Goal: Information Seeking & Learning: Check status

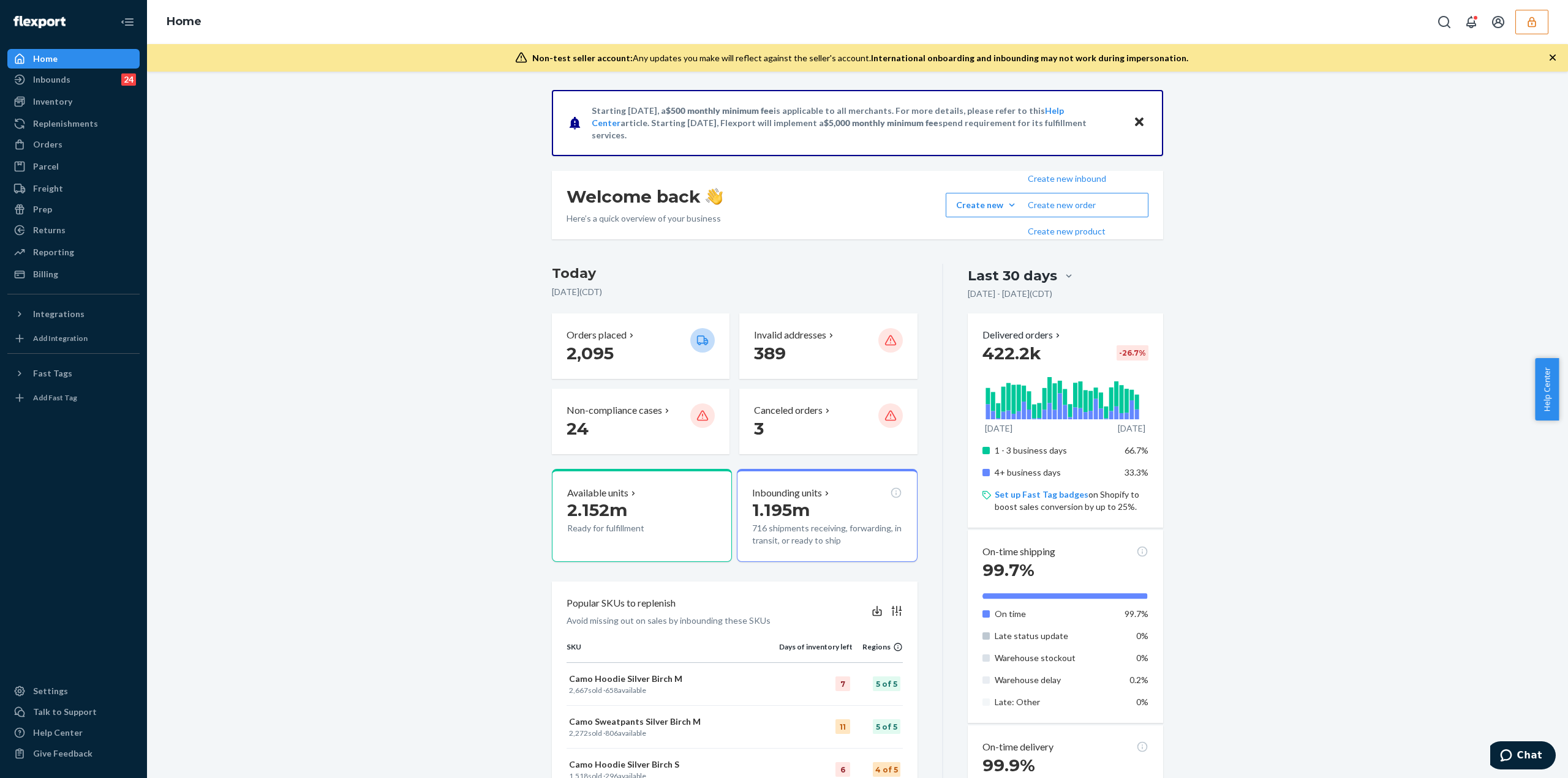
click at [381, 24] on icon "button" at bounding box center [1531, 21] width 8 height 10
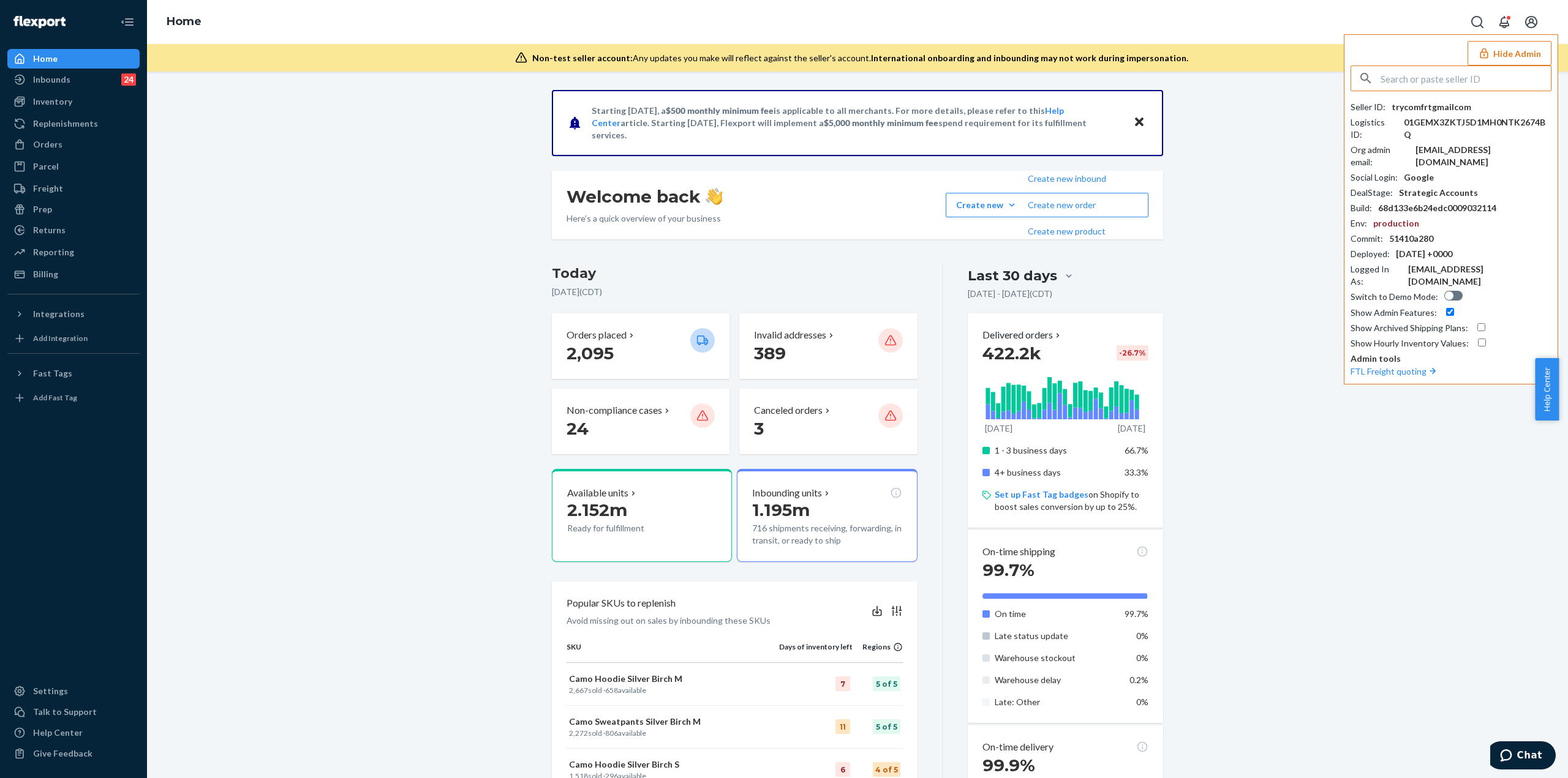
click at [381, 84] on input "text" at bounding box center [1465, 78] width 170 height 24
type input "v"
type input "jimgreeneverlanecom"
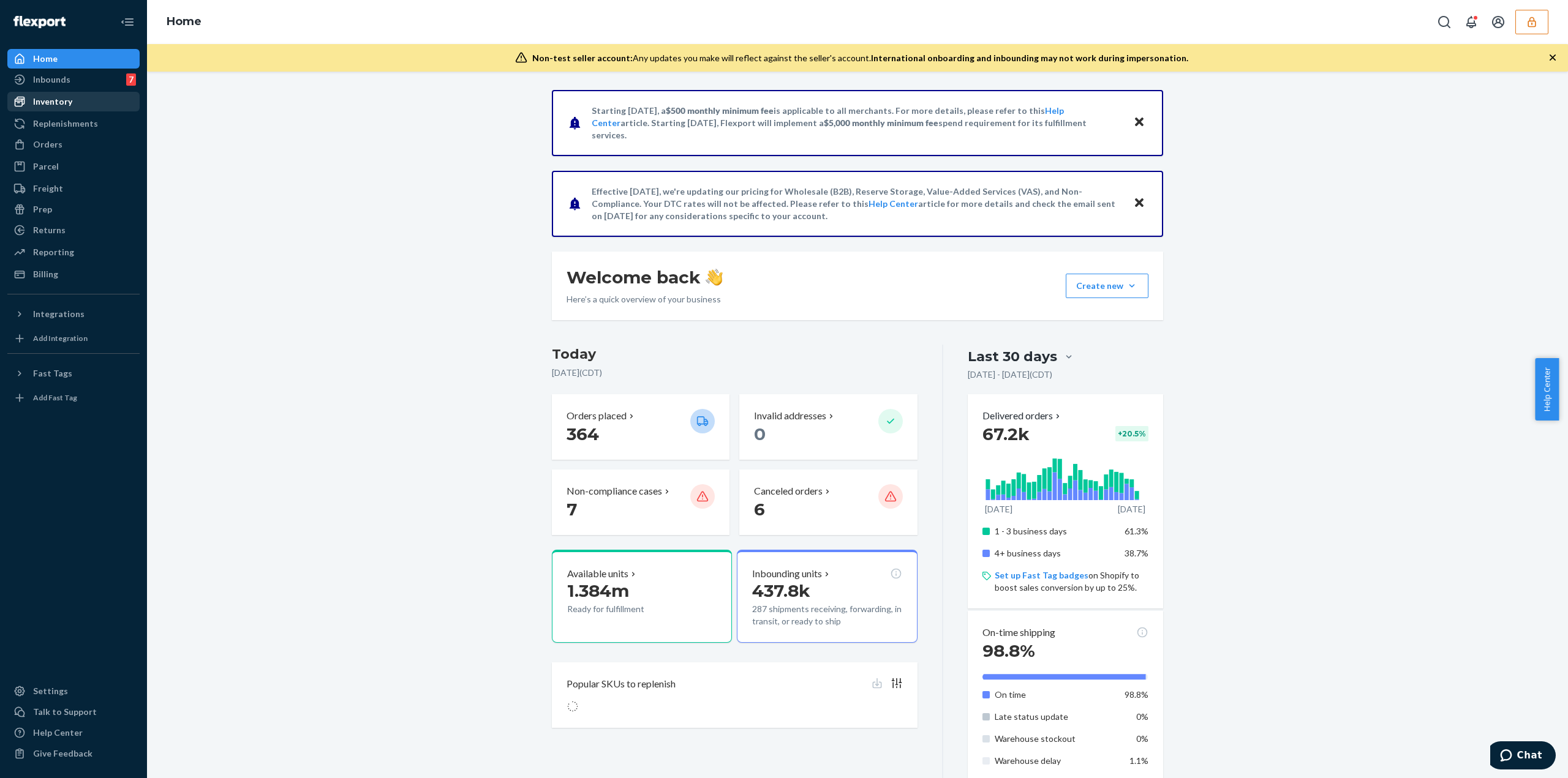
click at [69, 103] on div "Inventory" at bounding box center [52, 102] width 39 height 13
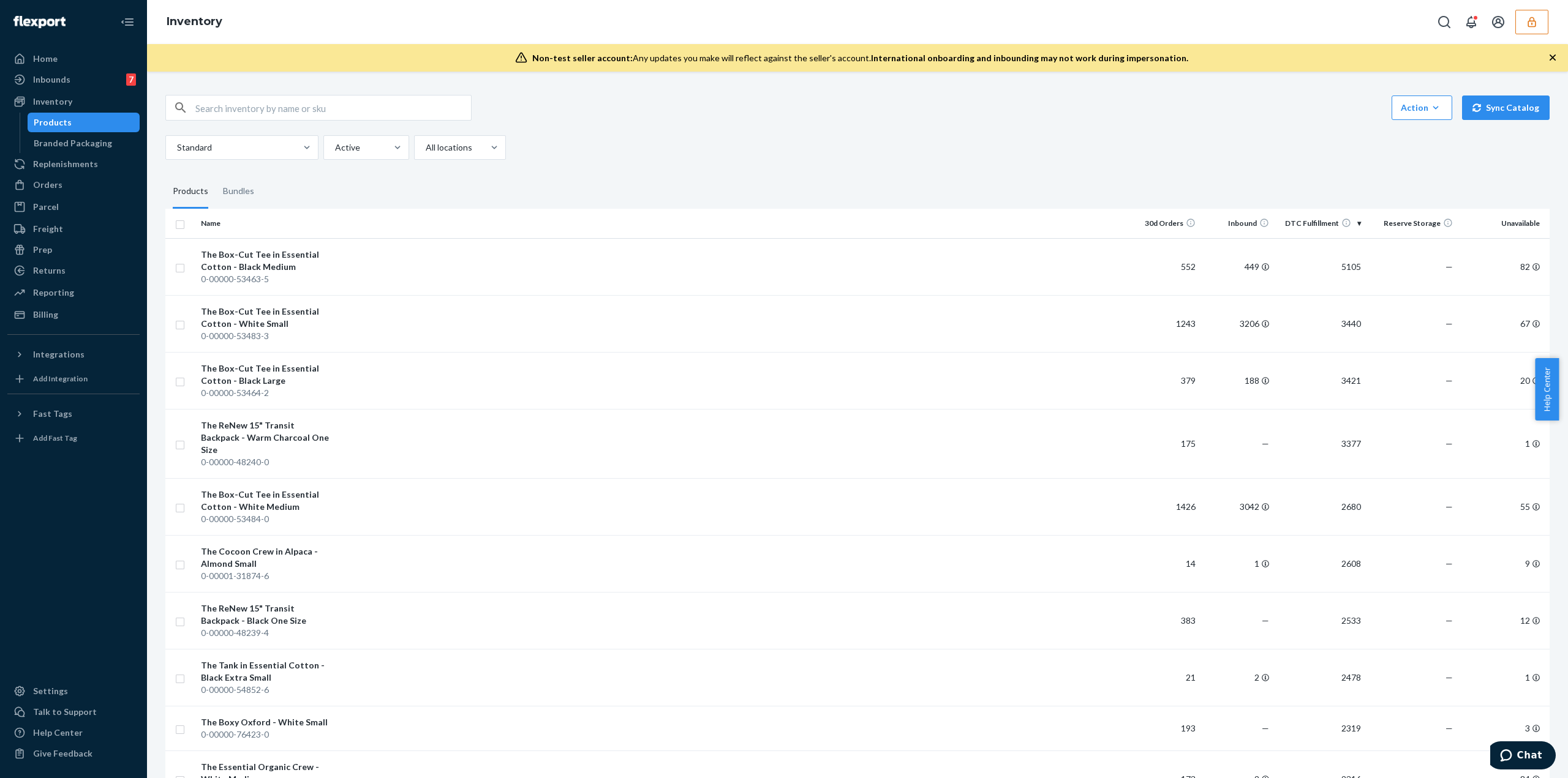
click at [49, 131] on div "Products" at bounding box center [83, 122] width 110 height 17
click at [47, 103] on div "Inventory" at bounding box center [52, 102] width 39 height 13
click at [52, 99] on div "Inventory" at bounding box center [52, 102] width 39 height 13
click at [42, 125] on div "Products" at bounding box center [52, 122] width 38 height 13
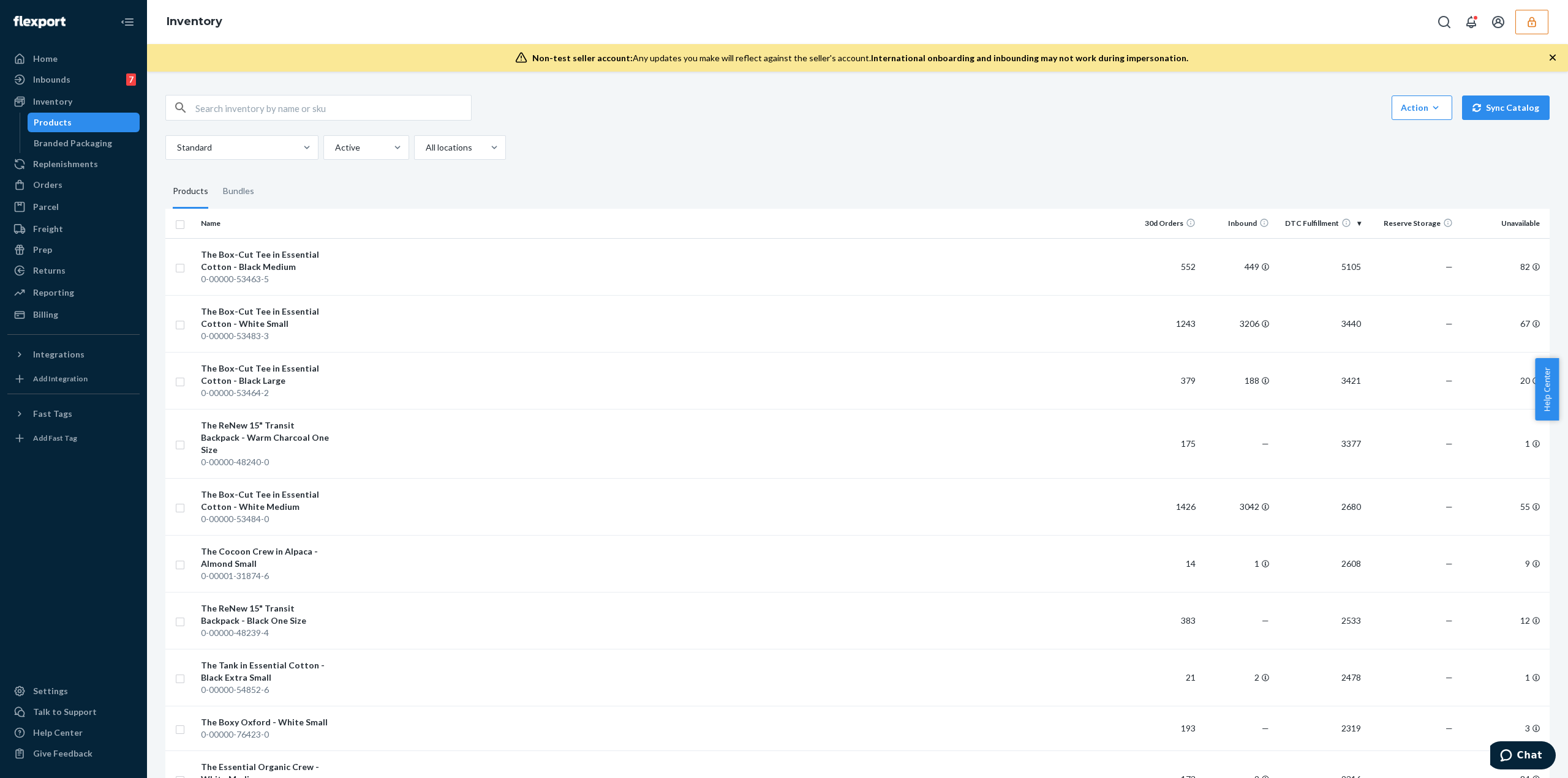
click at [42, 125] on div "Products" at bounding box center [52, 122] width 38 height 13
click at [49, 103] on div "Inventory" at bounding box center [52, 102] width 39 height 13
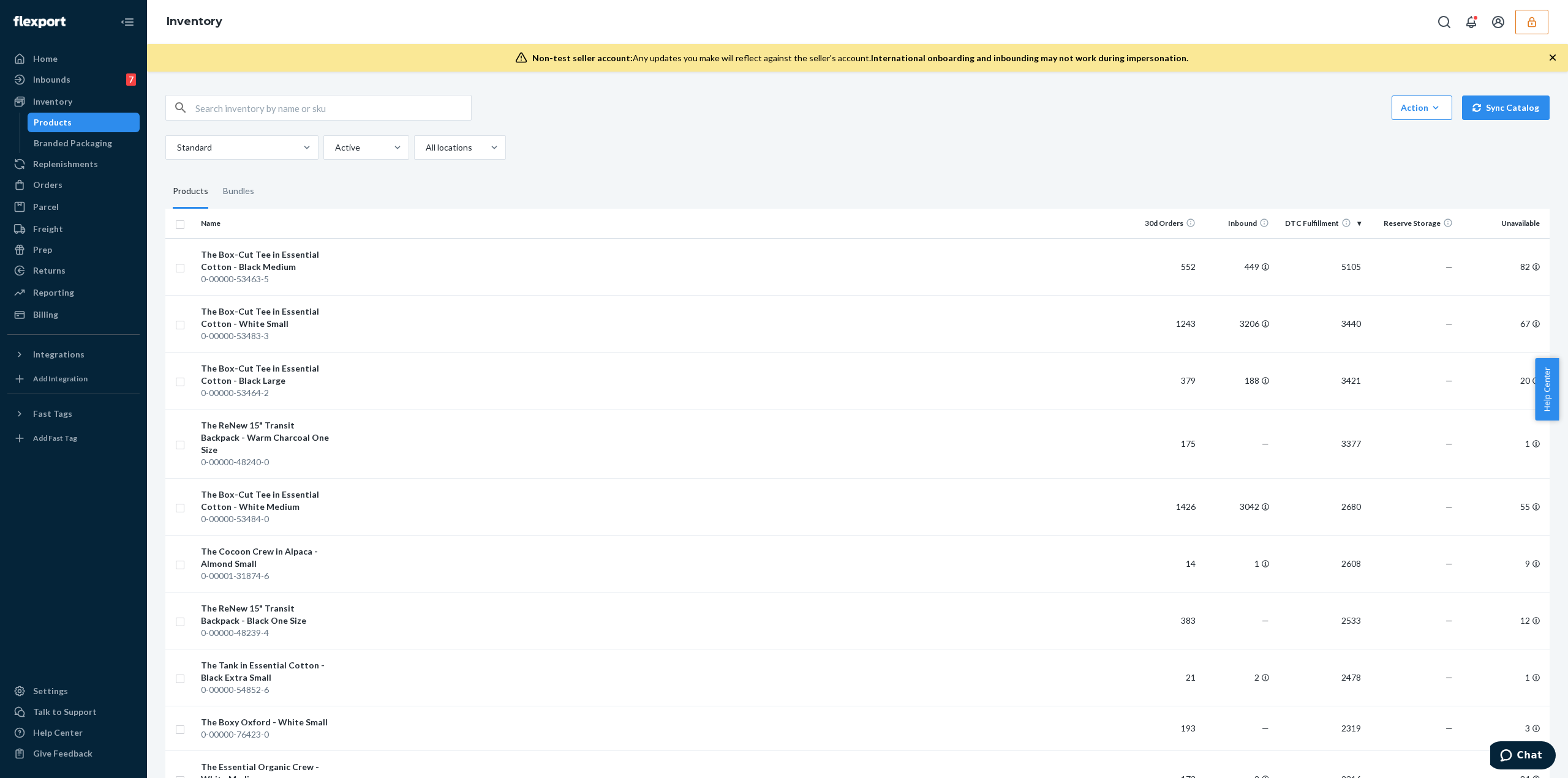
click at [1538, 23] on button "button" at bounding box center [1532, 21] width 33 height 24
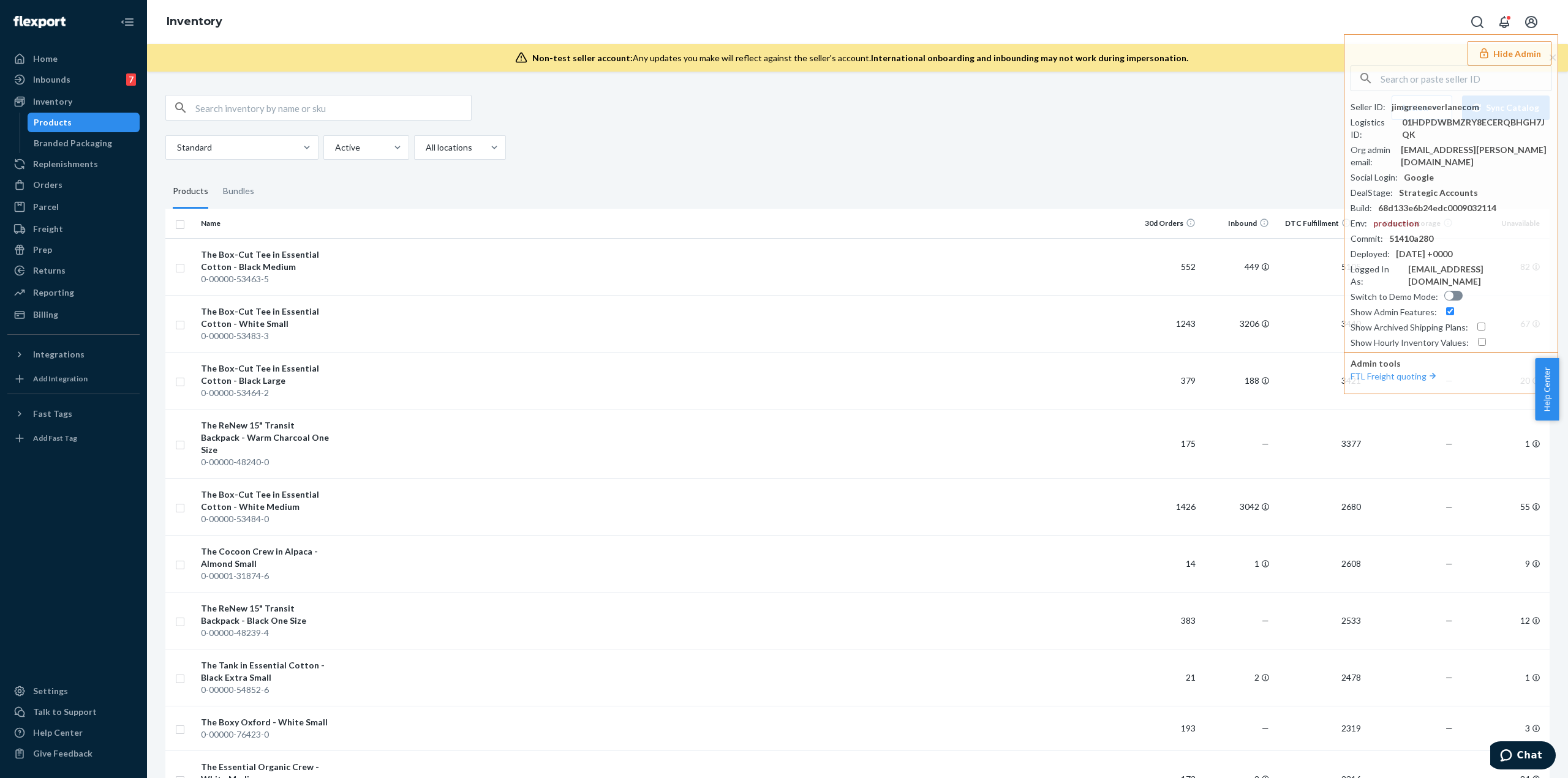
drag, startPoint x: 1169, startPoint y: 146, endPoint x: 1145, endPoint y: 157, distance: 26.4
click at [1161, 155] on div "Standard Active All locations" at bounding box center [853, 147] width 1375 height 24
click at [914, 761] on td at bounding box center [730, 779] width 793 height 57
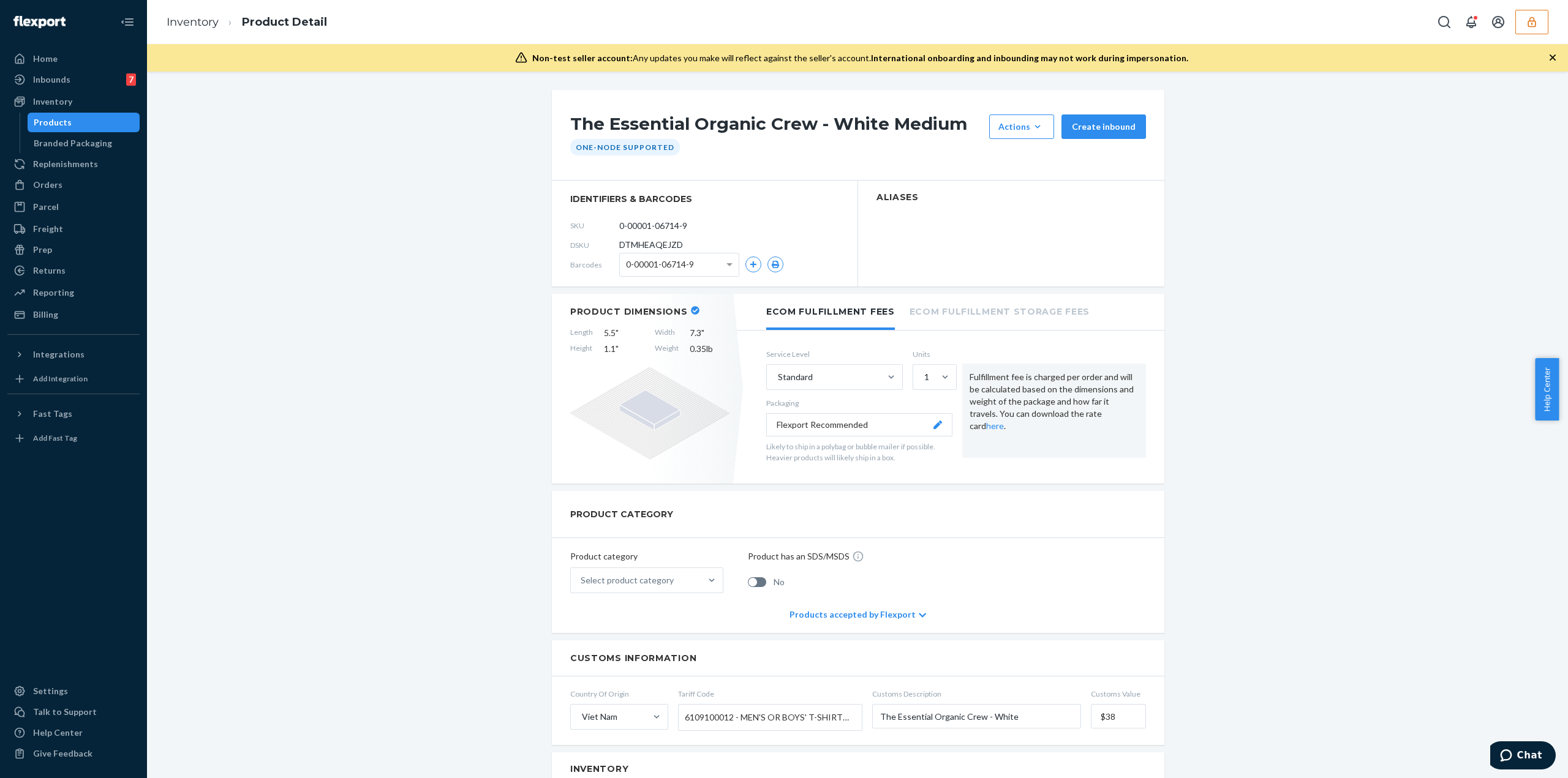
click at [60, 121] on div "Products" at bounding box center [52, 122] width 38 height 13
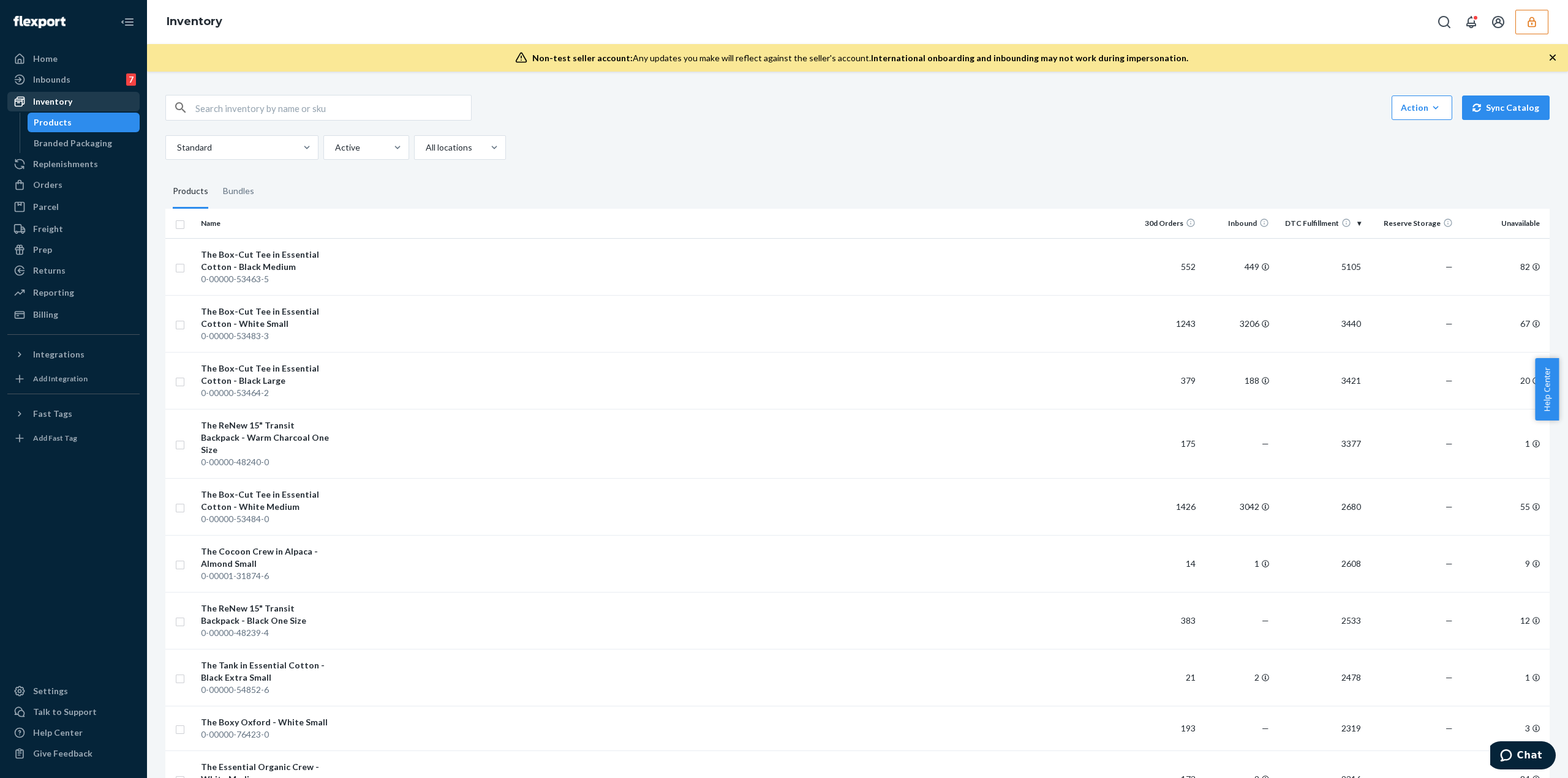
click at [43, 99] on div "Inventory" at bounding box center [52, 102] width 39 height 13
click at [91, 128] on div "Products" at bounding box center [83, 122] width 110 height 17
click at [91, 130] on div "Products" at bounding box center [83, 122] width 110 height 17
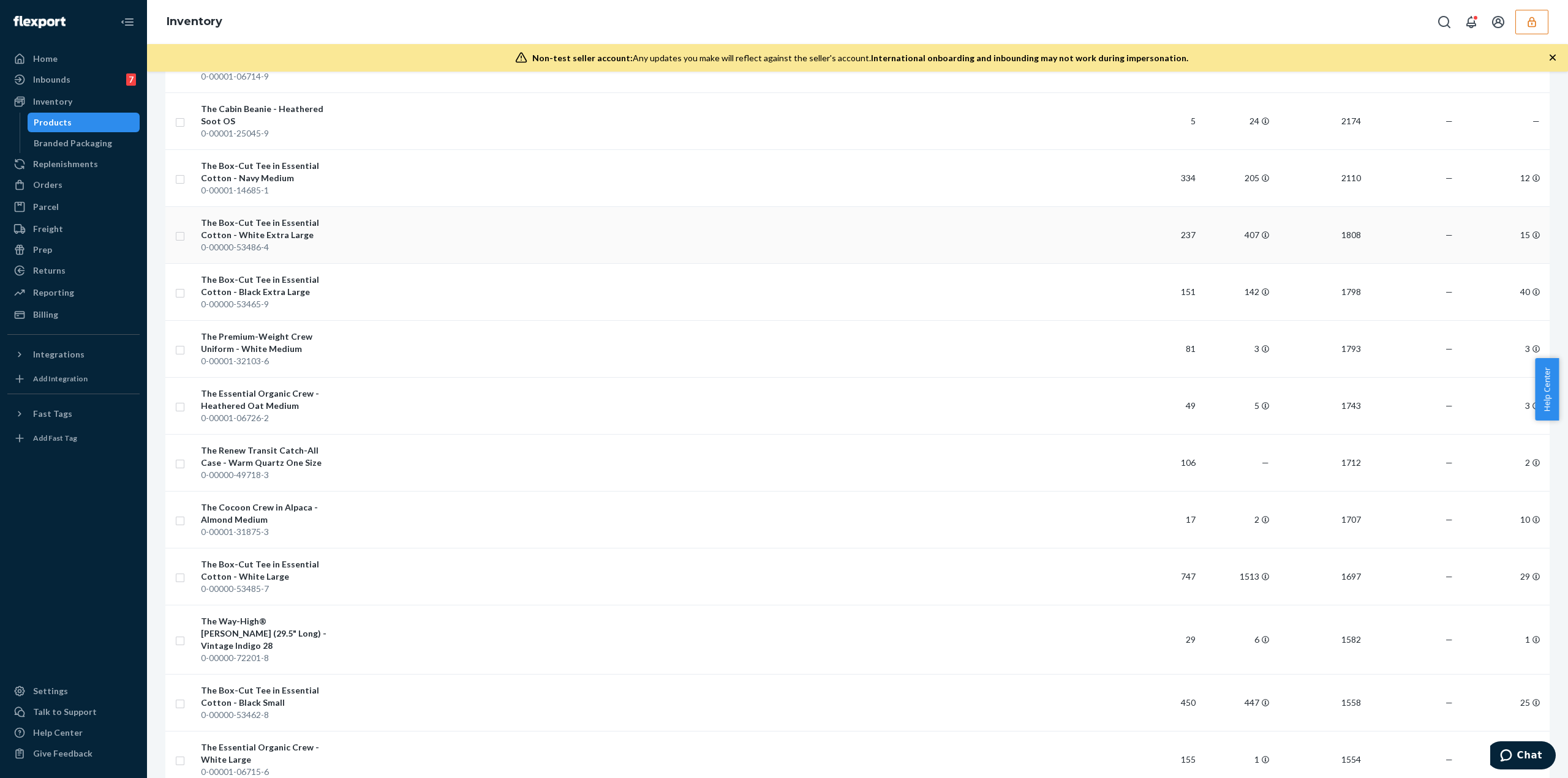
scroll to position [734, 0]
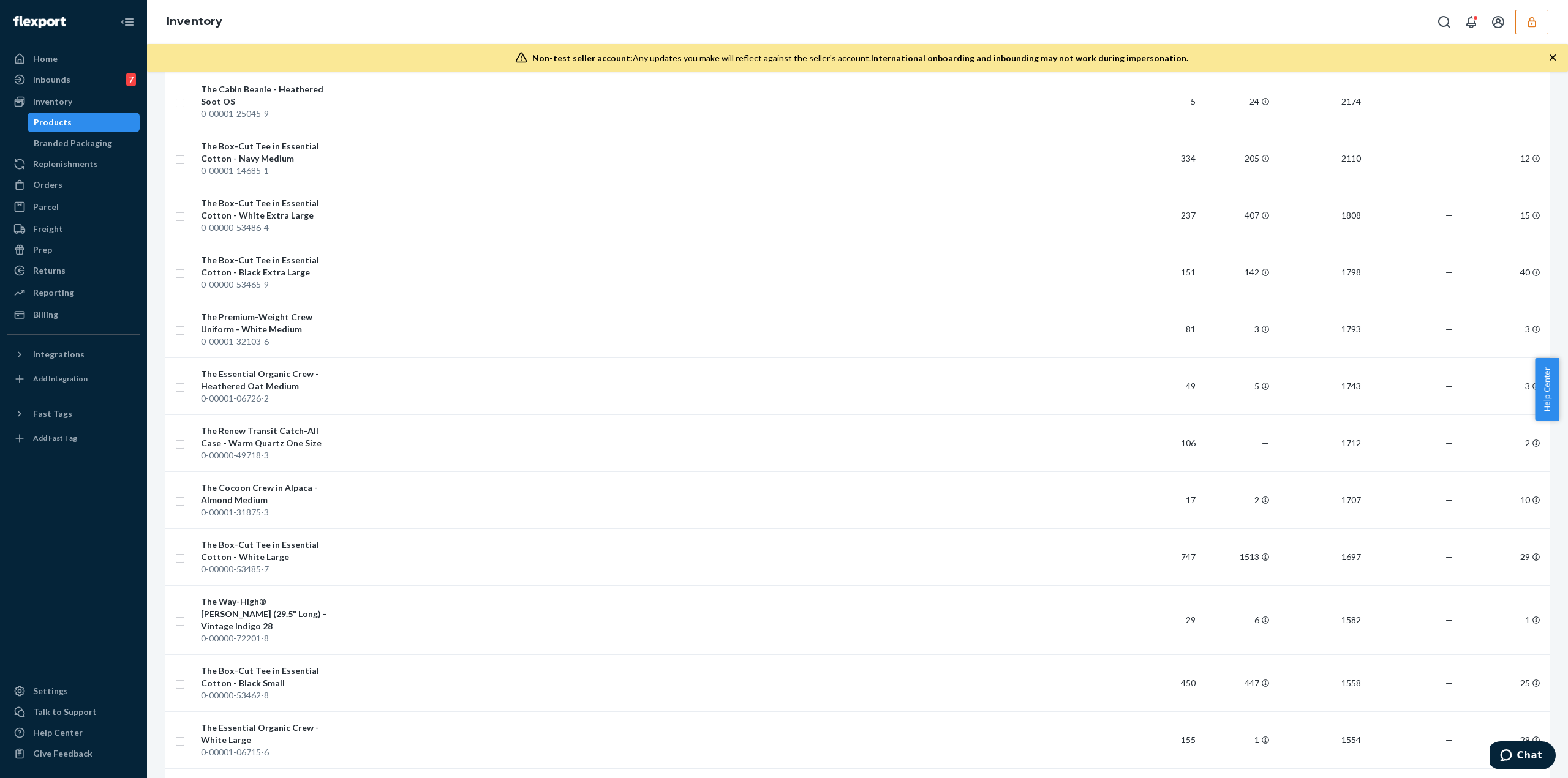
click at [70, 119] on div "Products" at bounding box center [83, 122] width 110 height 17
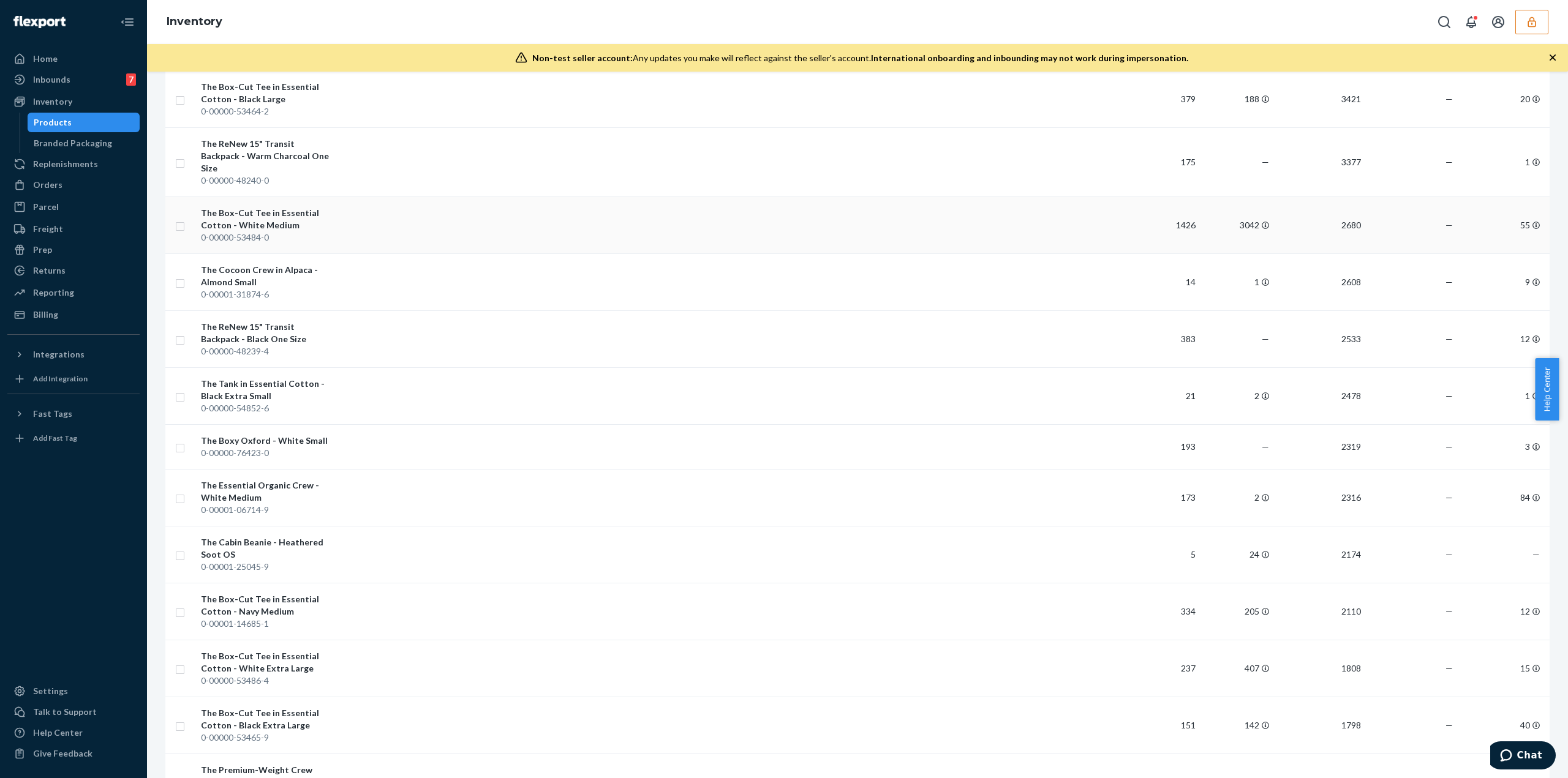
scroll to position [0, 0]
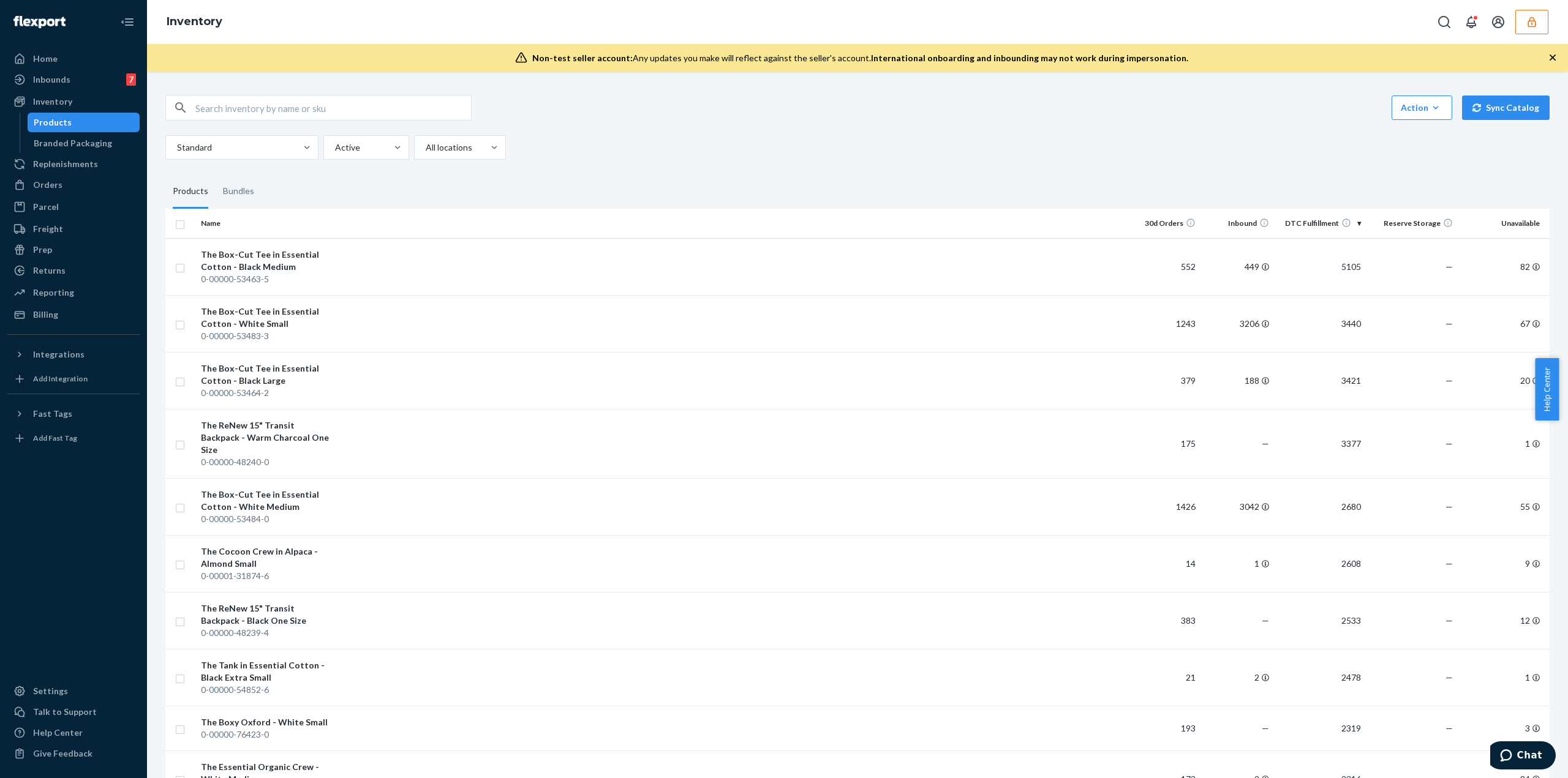
click at [238, 108] on input "text" at bounding box center [334, 108] width 276 height 24
paste input "DTLR7AJQ587"
type input "DTLR7AJQ587"
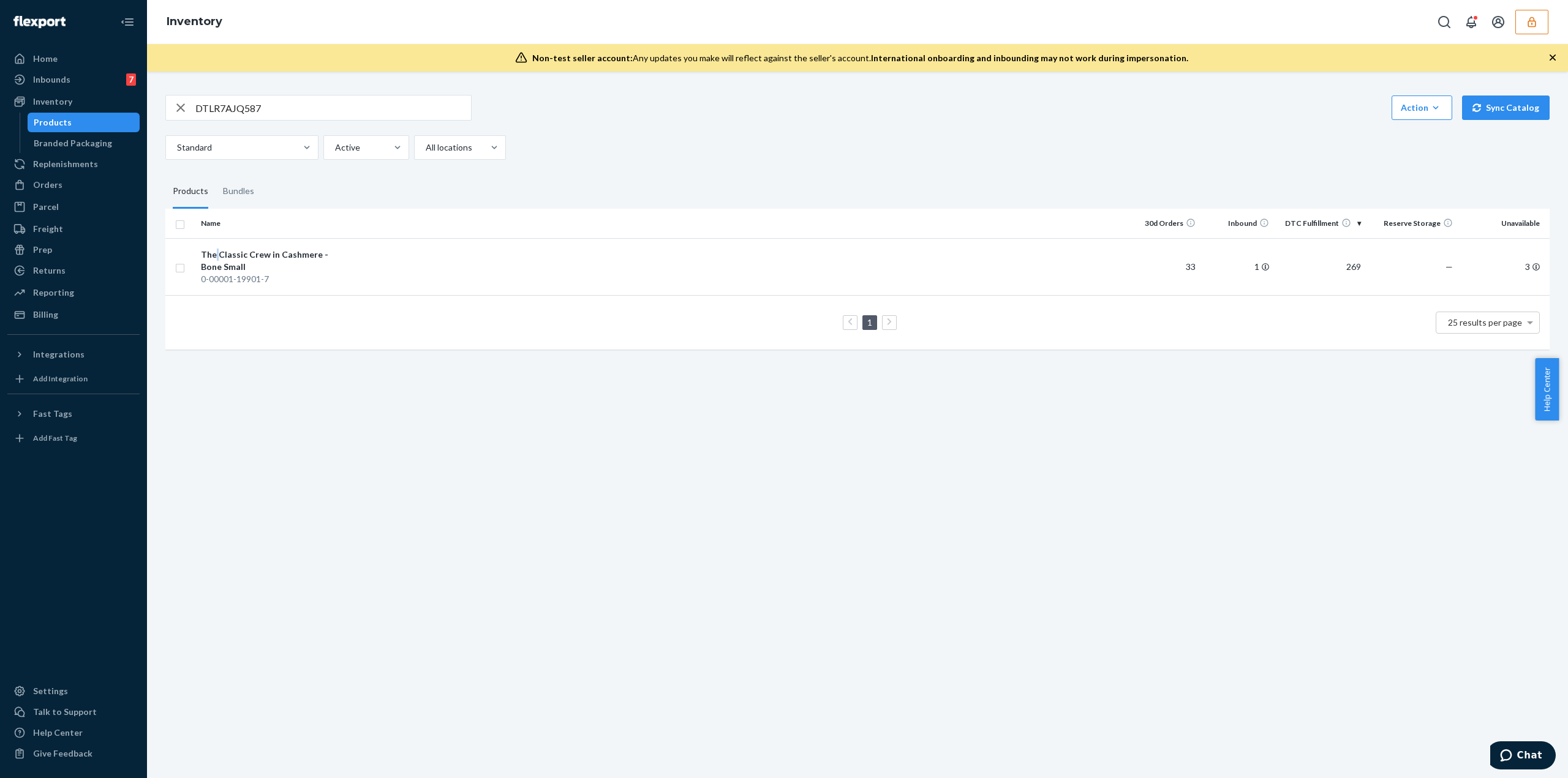
drag, startPoint x: 215, startPoint y: 255, endPoint x: 223, endPoint y: 257, distance: 8.2
click at [222, 256] on div "The Classic Crew in Cashmere - Bone Small" at bounding box center [265, 260] width 128 height 24
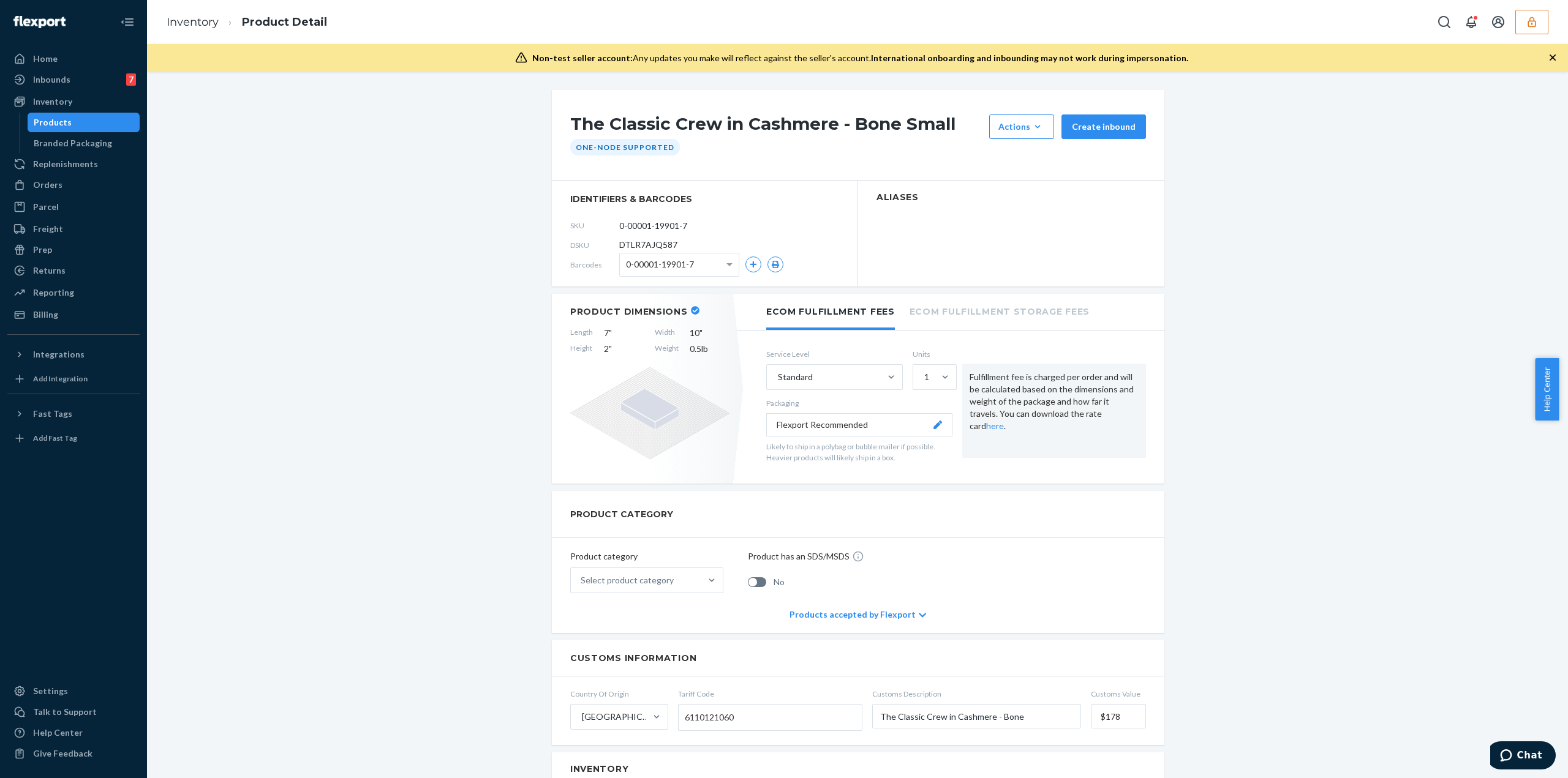
click at [1535, 25] on icon "button" at bounding box center [1531, 21] width 8 height 10
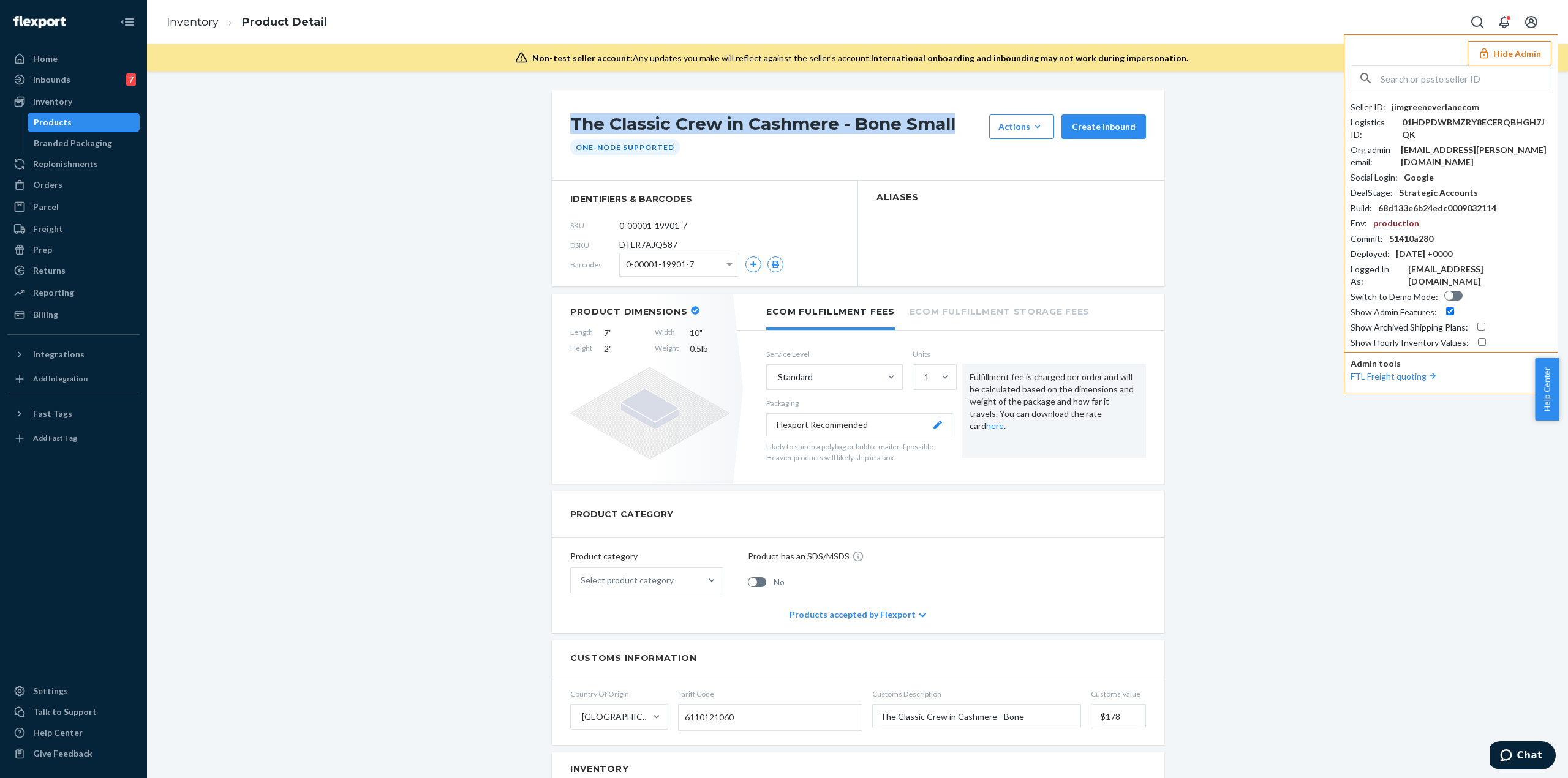
drag, startPoint x: 576, startPoint y: 117, endPoint x: 952, endPoint y: 125, distance: 376.1
click at [952, 125] on h1 "The Classic Crew in Cashmere - Bone Small" at bounding box center [777, 126] width 413 height 24
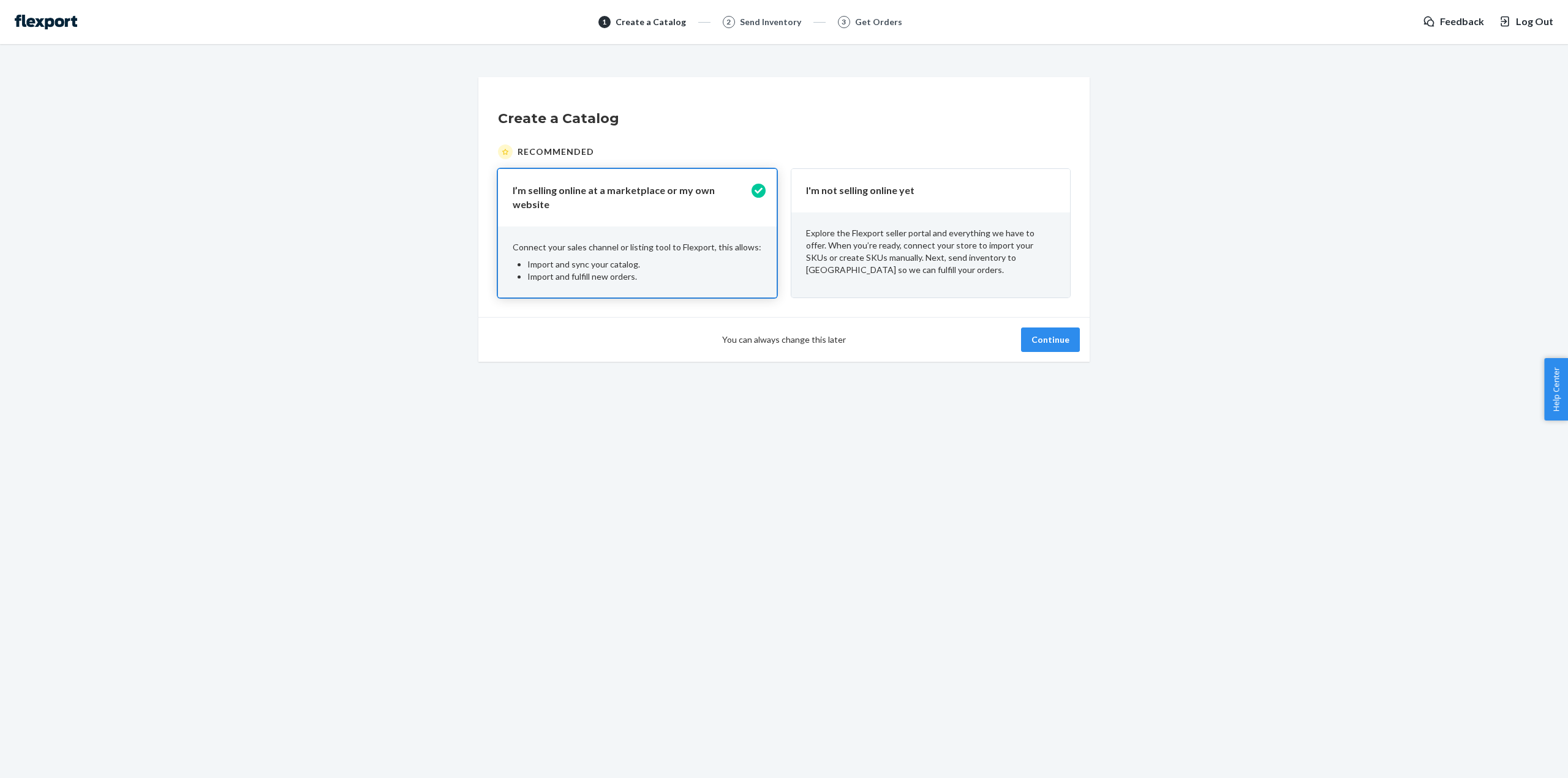
click at [849, 190] on p "I'm not selling online yet" at bounding box center [924, 190] width 235 height 14
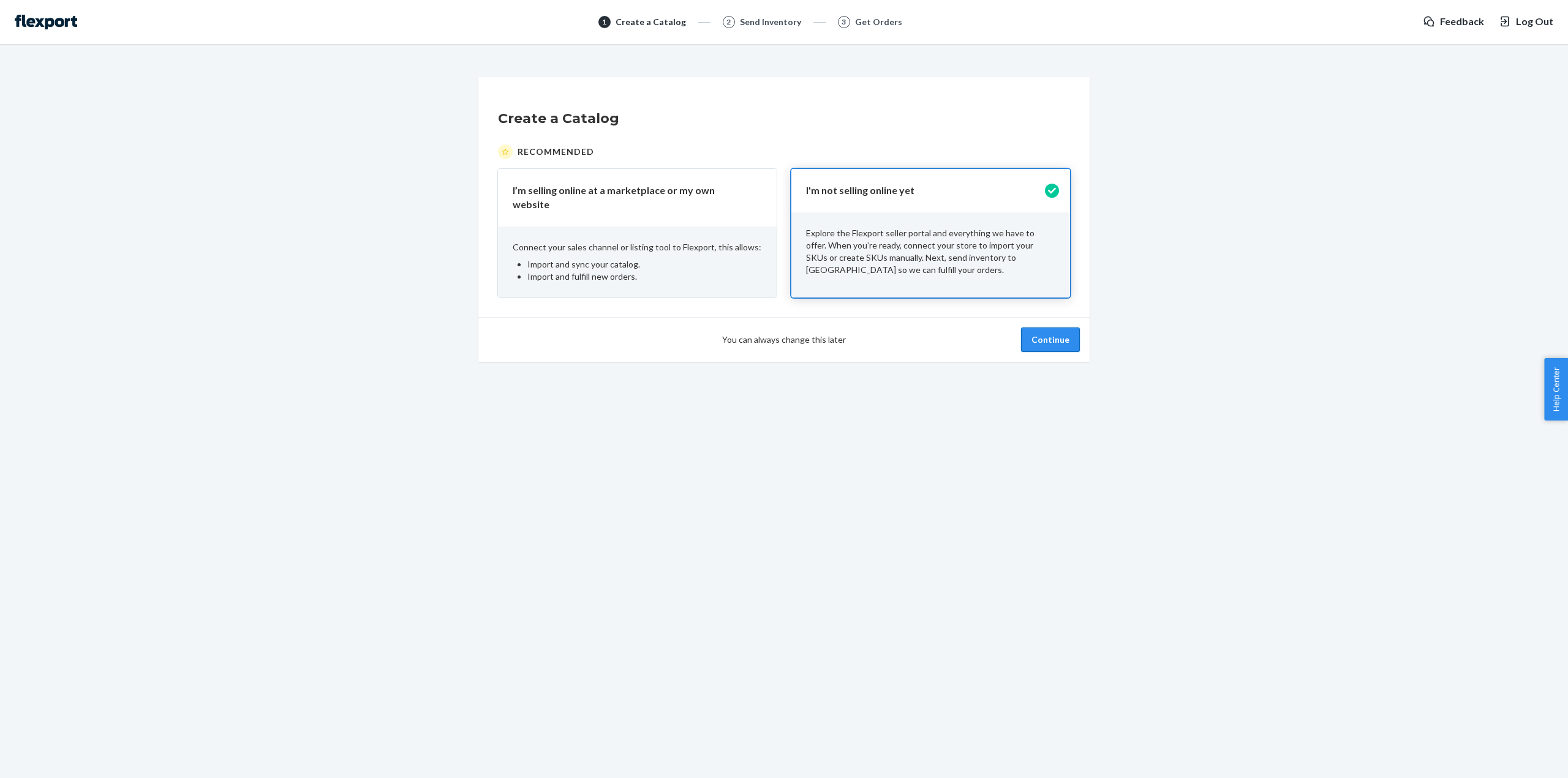
click at [1039, 333] on button "Continue" at bounding box center [1051, 339] width 59 height 24
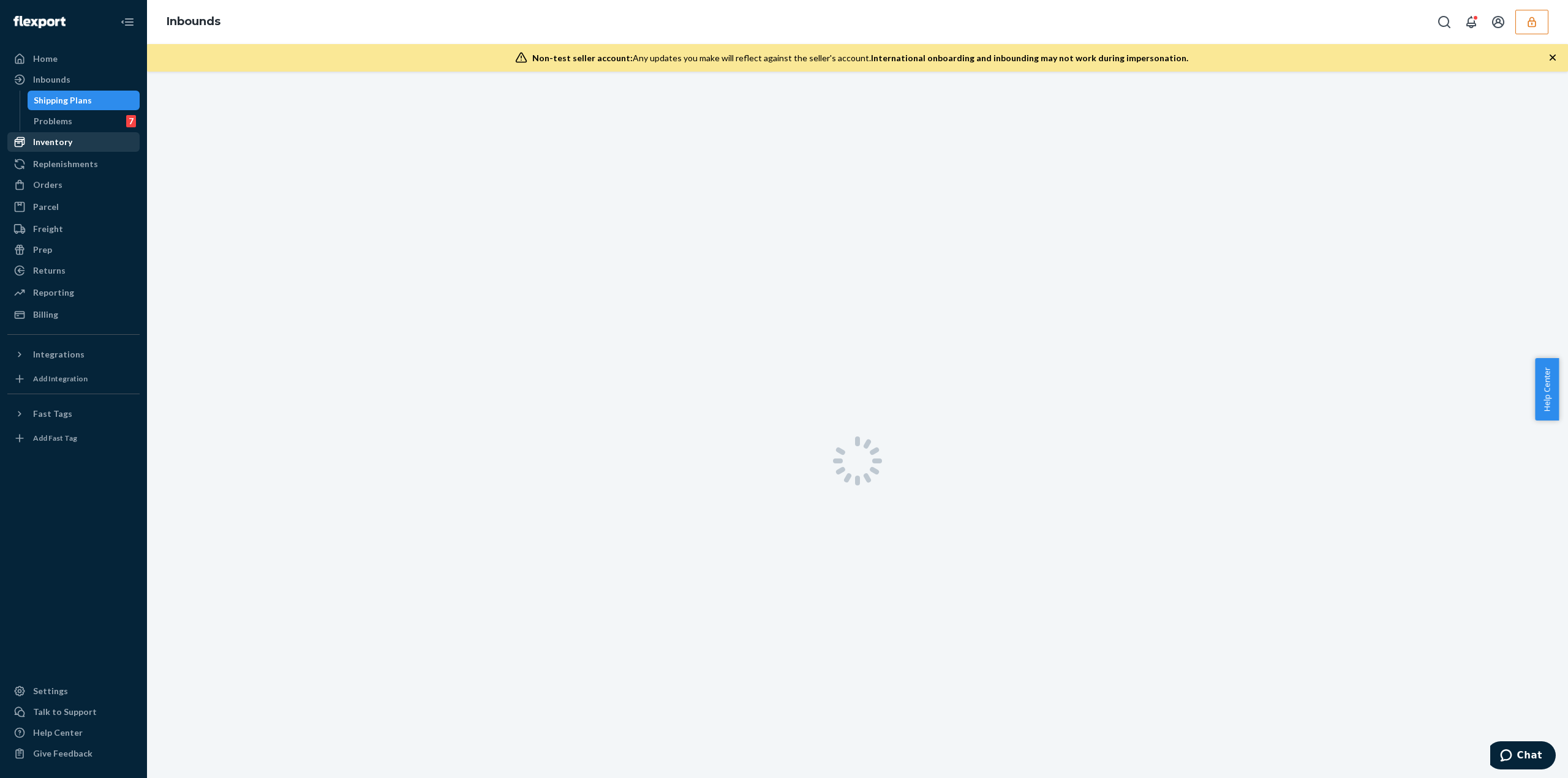
click at [59, 139] on div "Inventory" at bounding box center [52, 142] width 39 height 13
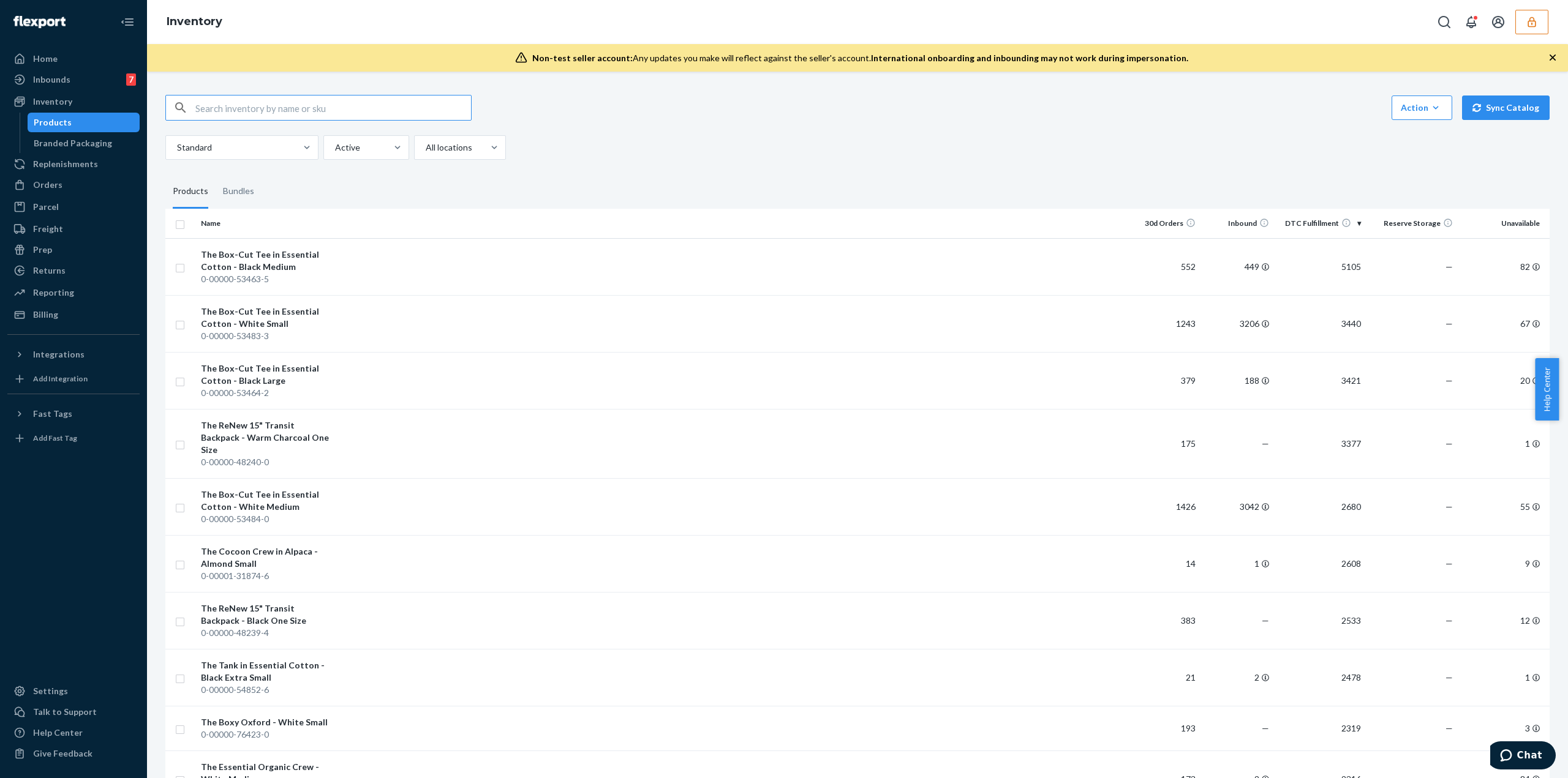
click at [219, 117] on input "text" at bounding box center [334, 108] width 276 height 24
type input "DTLR7AJQ587"
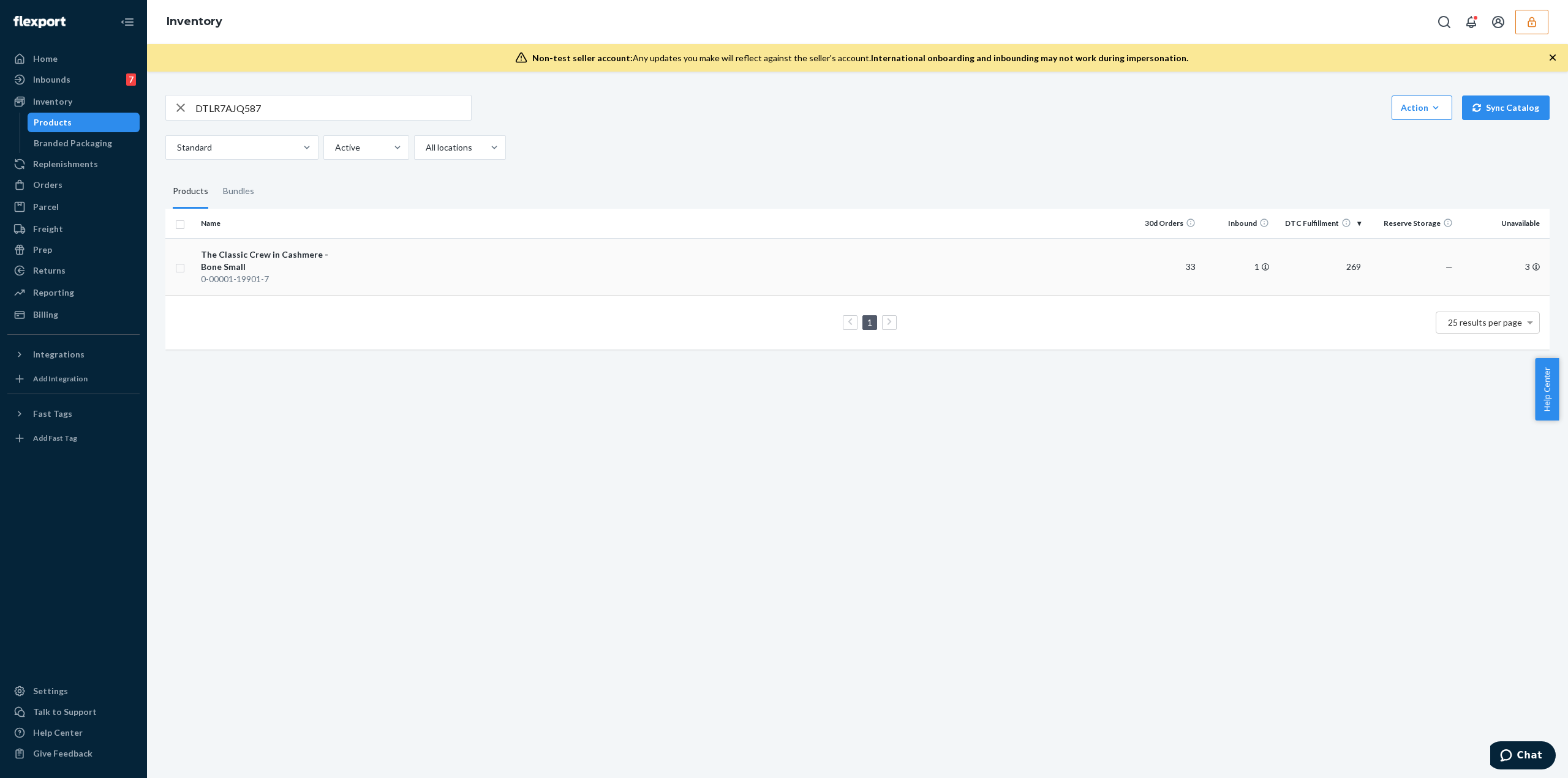
click at [233, 257] on div "The Classic Crew in Cashmere - Bone Small" at bounding box center [265, 260] width 128 height 24
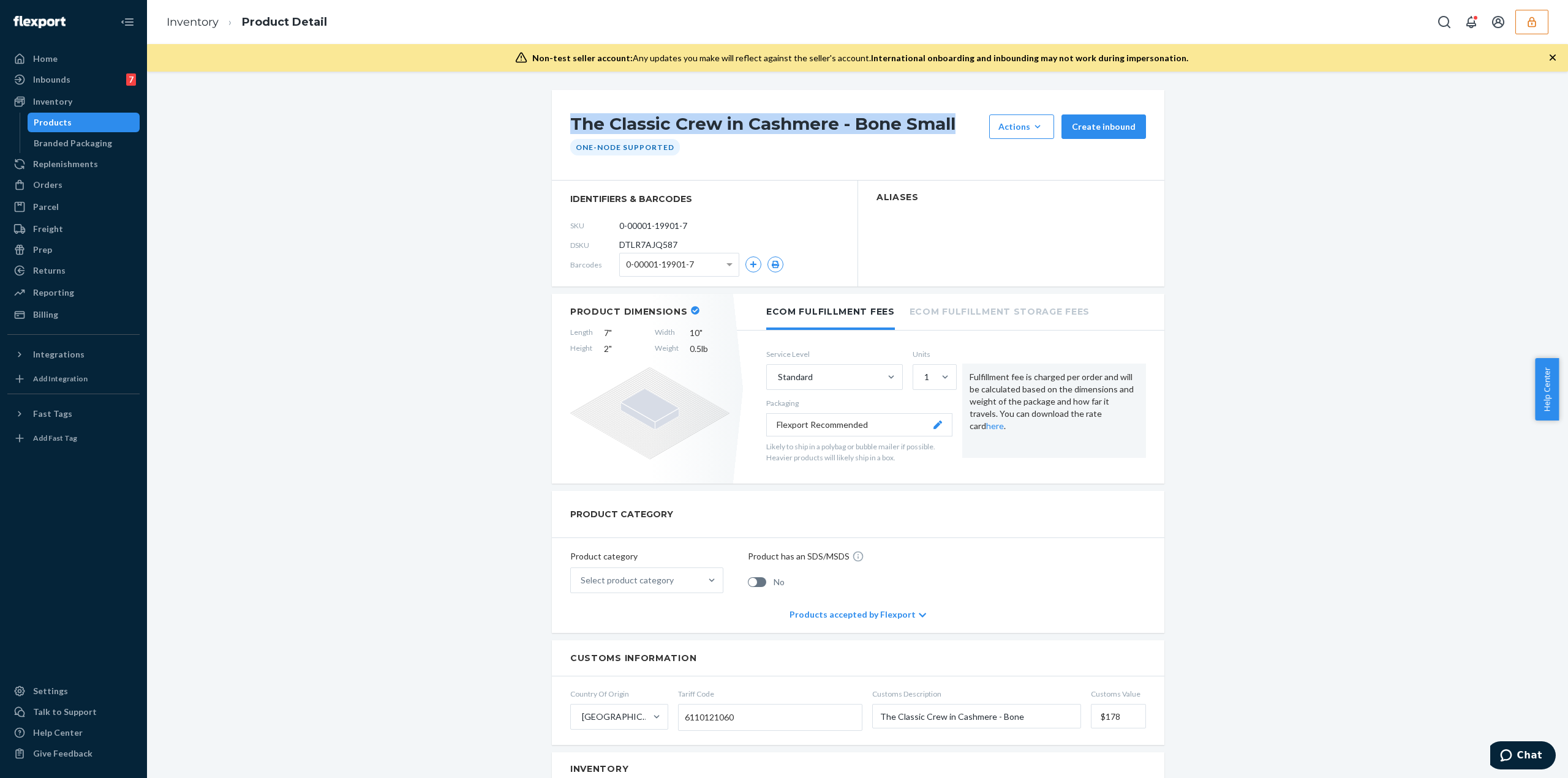
drag, startPoint x: 566, startPoint y: 121, endPoint x: 954, endPoint y: 128, distance: 388.1
click at [954, 128] on h1 "The Classic Crew in Cashmere - Bone Small" at bounding box center [777, 126] width 413 height 24
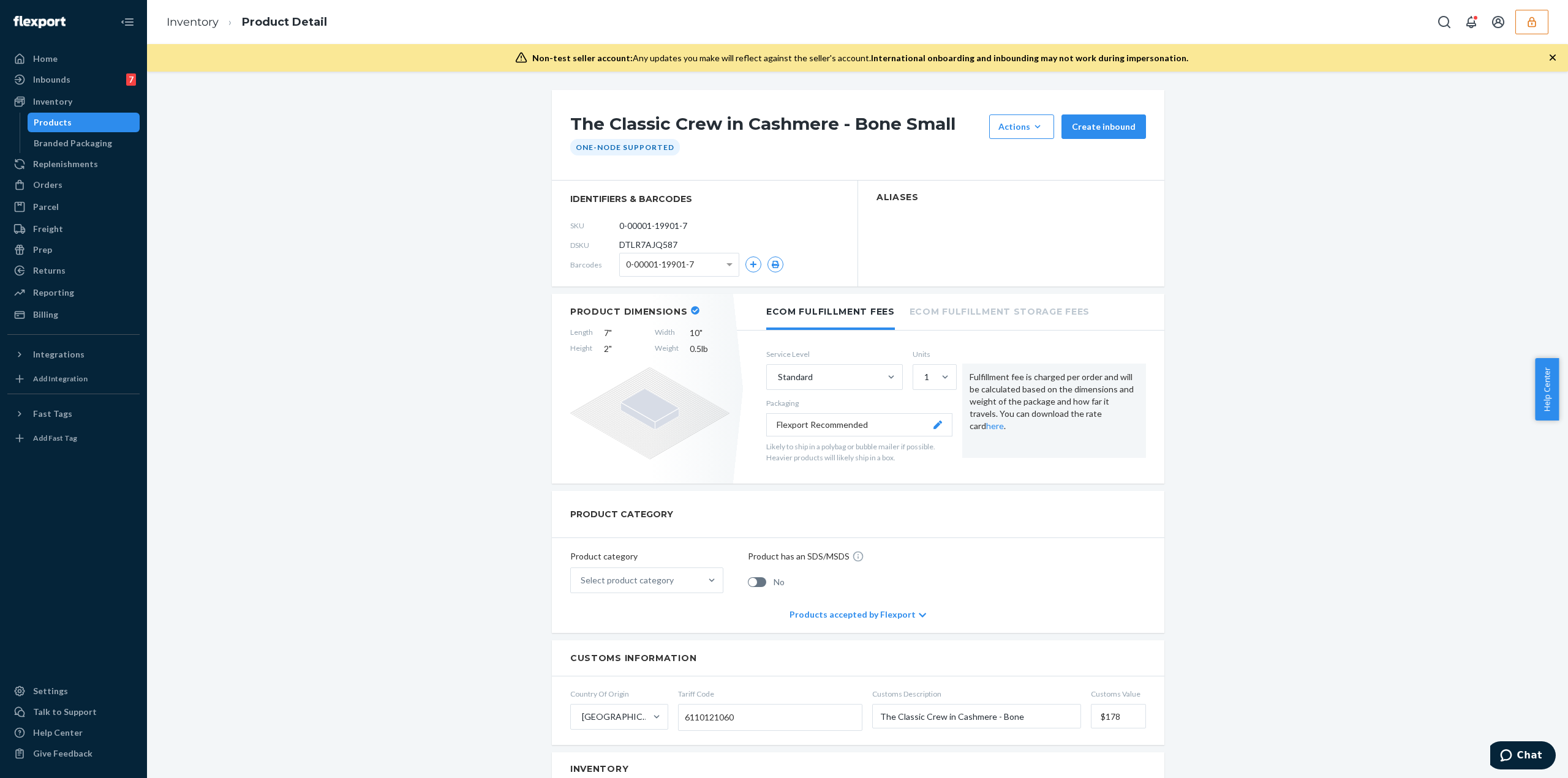
drag, startPoint x: 926, startPoint y: 131, endPoint x: 1310, endPoint y: 230, distance: 396.6
click at [1310, 230] on div "The Classic Crew in Cashmere - Bone Small Actions Hide Request removal Create i…" at bounding box center [857, 653] width 1403 height 1125
drag, startPoint x: 1540, startPoint y: 20, endPoint x: 1542, endPoint y: 29, distance: 9.2
click at [1541, 23] on button "button" at bounding box center [1532, 21] width 33 height 24
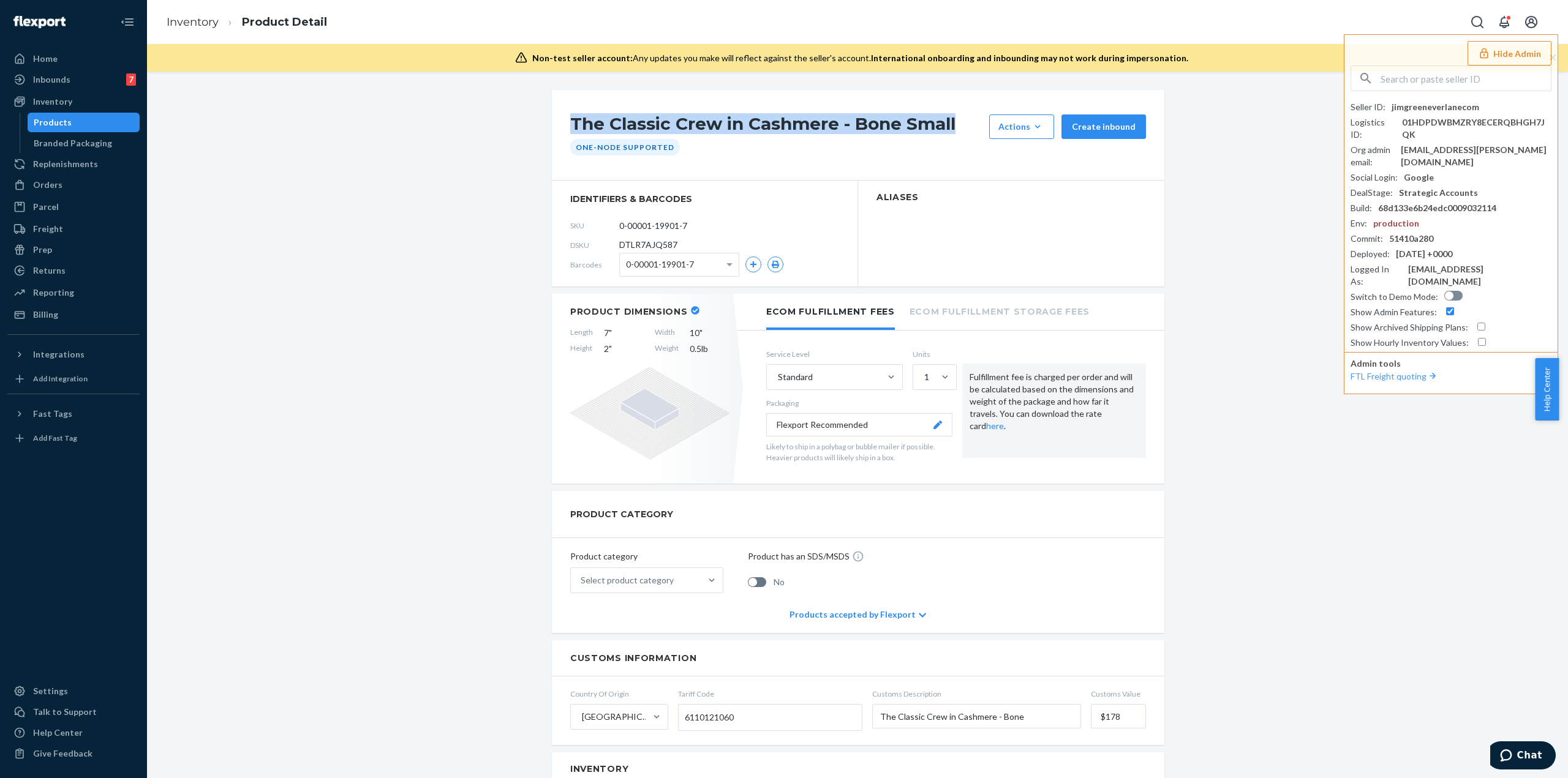
drag, startPoint x: 567, startPoint y: 123, endPoint x: 951, endPoint y: 126, distance: 384.0
click at [951, 126] on h1 "The Classic Crew in Cashmere - Bone Small" at bounding box center [777, 126] width 413 height 24
